Goal: Information Seeking & Learning: Learn about a topic

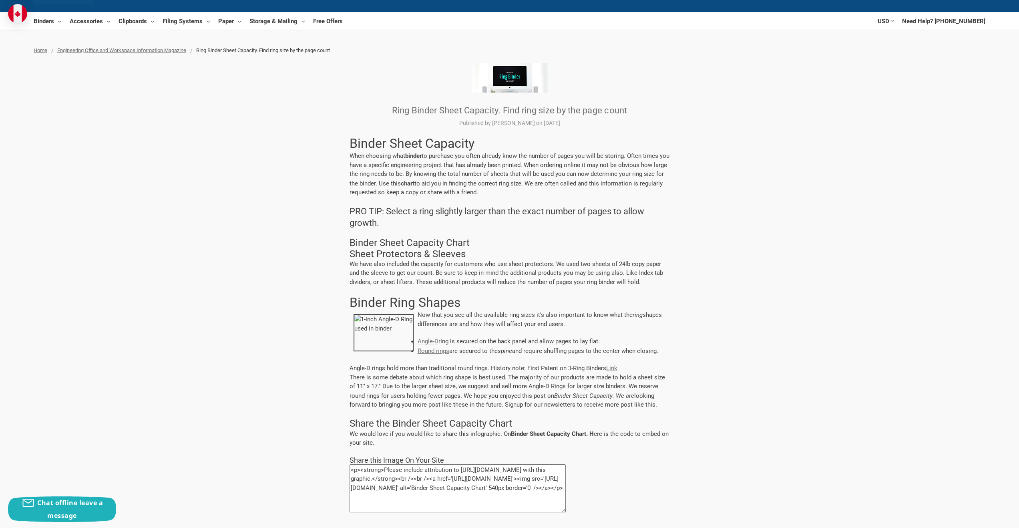
scroll to position [160, 0]
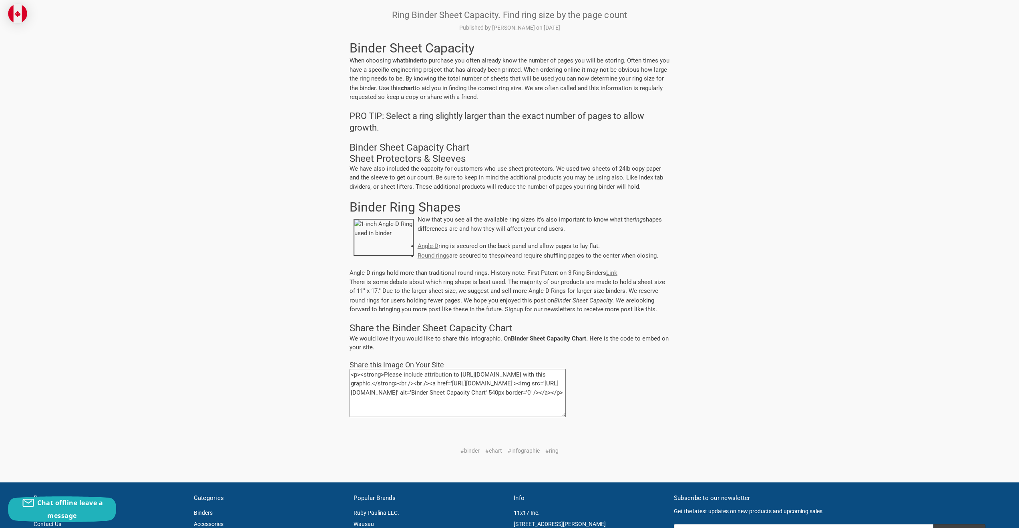
click at [430, 246] on link "Angle-D" at bounding box center [428, 245] width 21 height 7
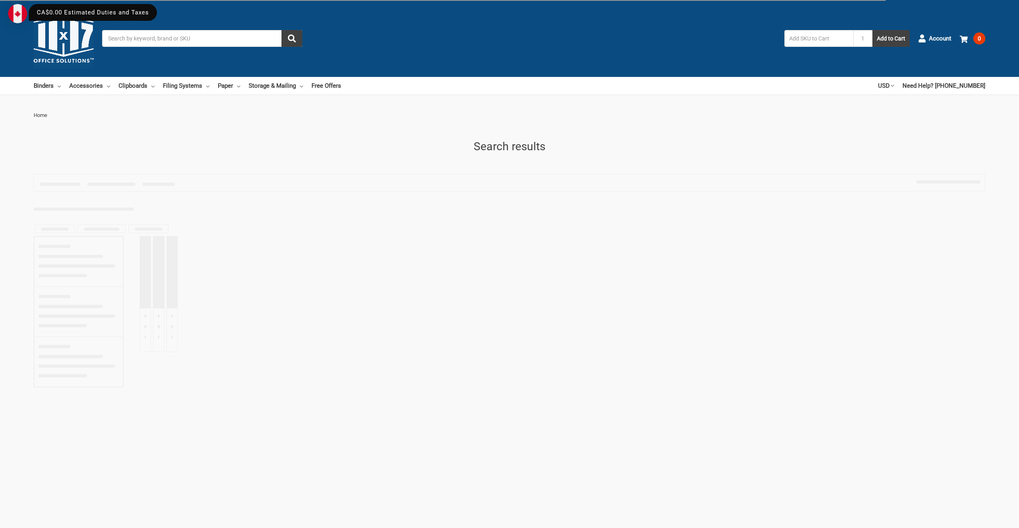
type input "5159"
